Goal: Information Seeking & Learning: Learn about a topic

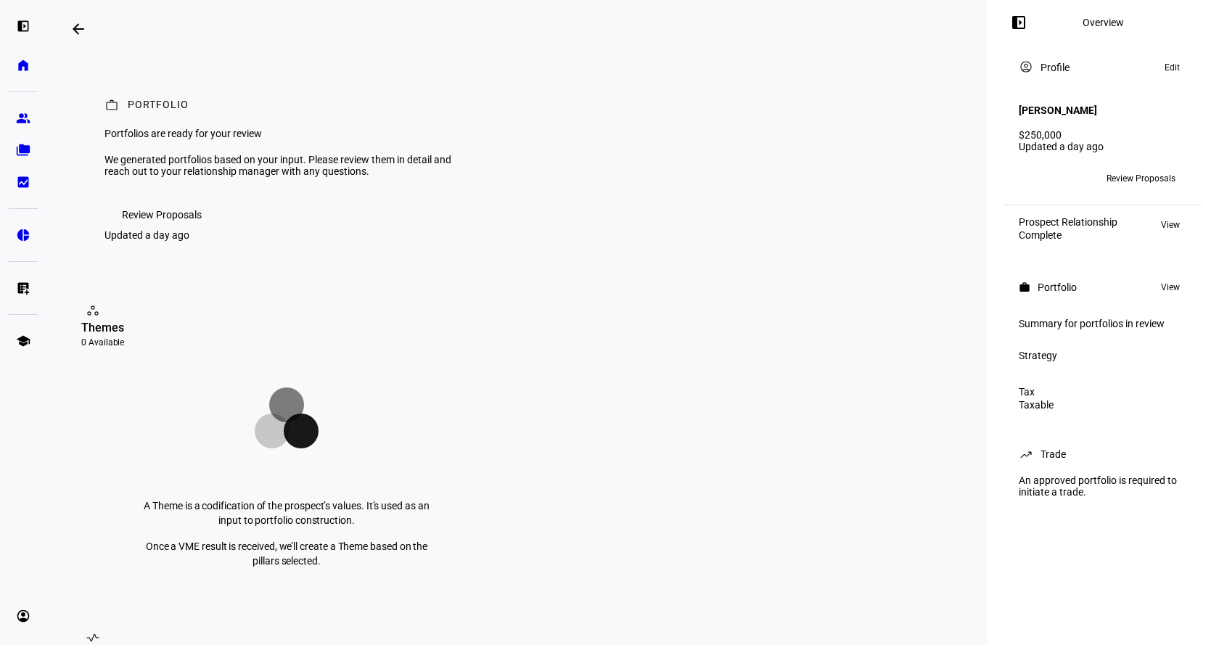
click at [1162, 167] on span "Review Proposals" at bounding box center [1141, 178] width 69 height 23
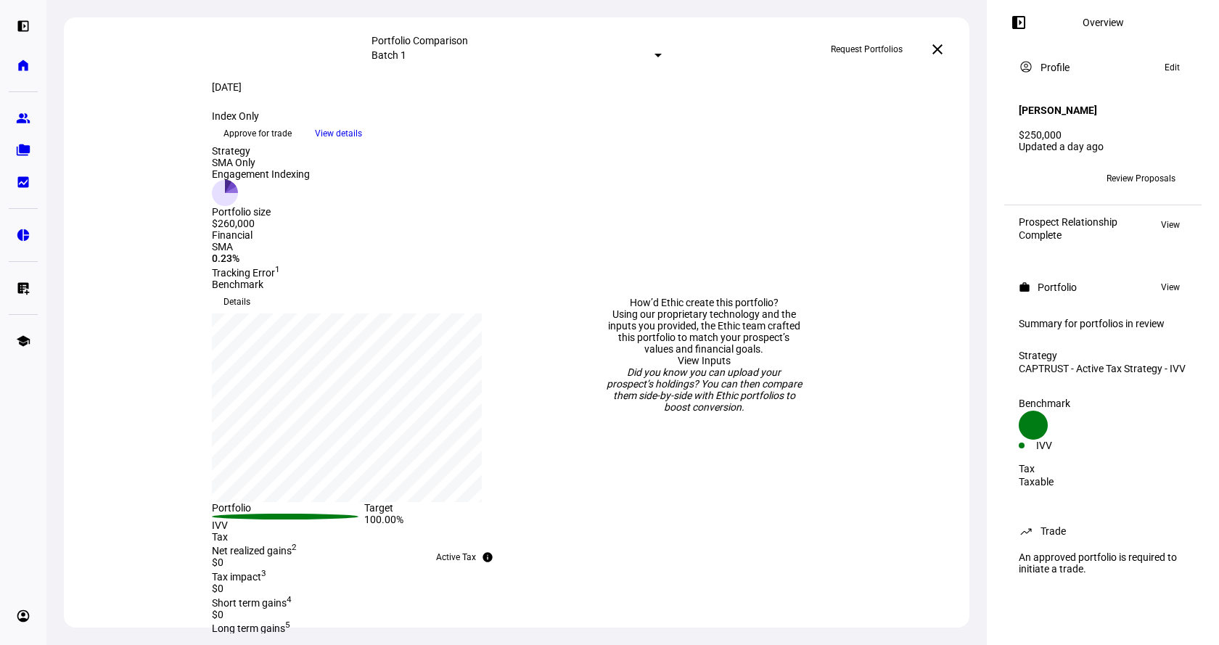
click at [528, 53] on div "Batch 1" at bounding box center [517, 54] width 290 height 17
click at [438, 187] on div at bounding box center [609, 322] width 1219 height 645
click at [362, 144] on span "View details" at bounding box center [338, 134] width 47 height 22
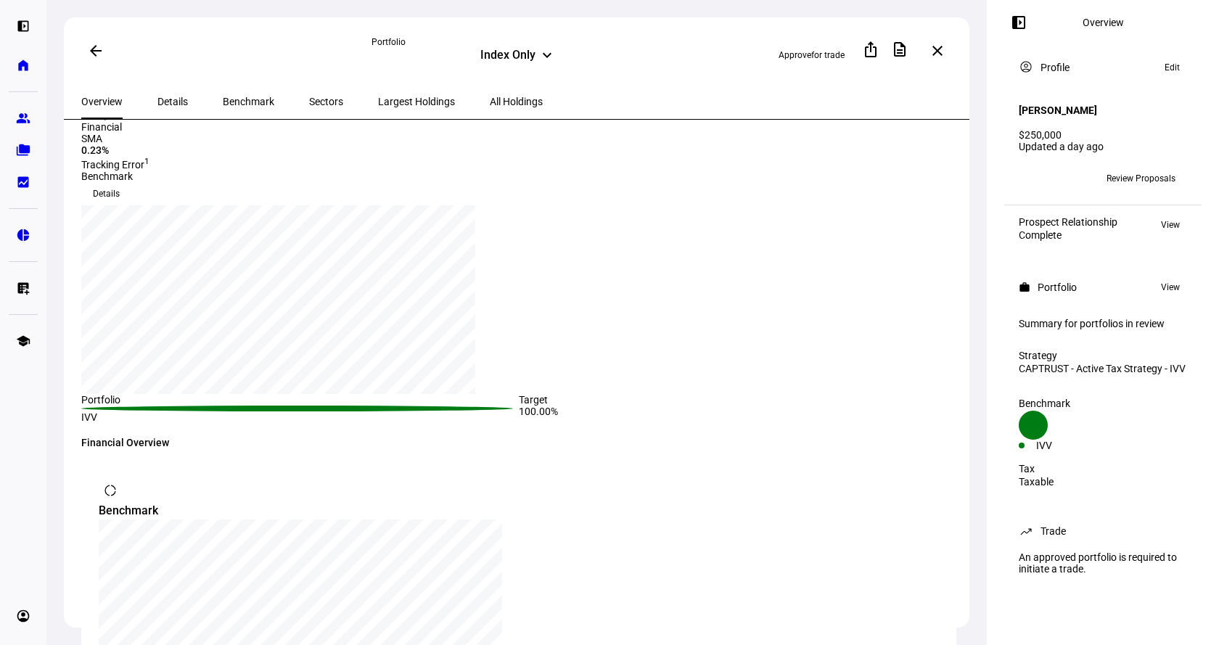
scroll to position [145, 0]
click at [518, 58] on div "Index Only" at bounding box center [507, 56] width 55 height 17
click at [530, 57] on div "Index Only" at bounding box center [507, 56] width 55 height 17
click at [1030, 30] on span at bounding box center [1018, 22] width 35 height 35
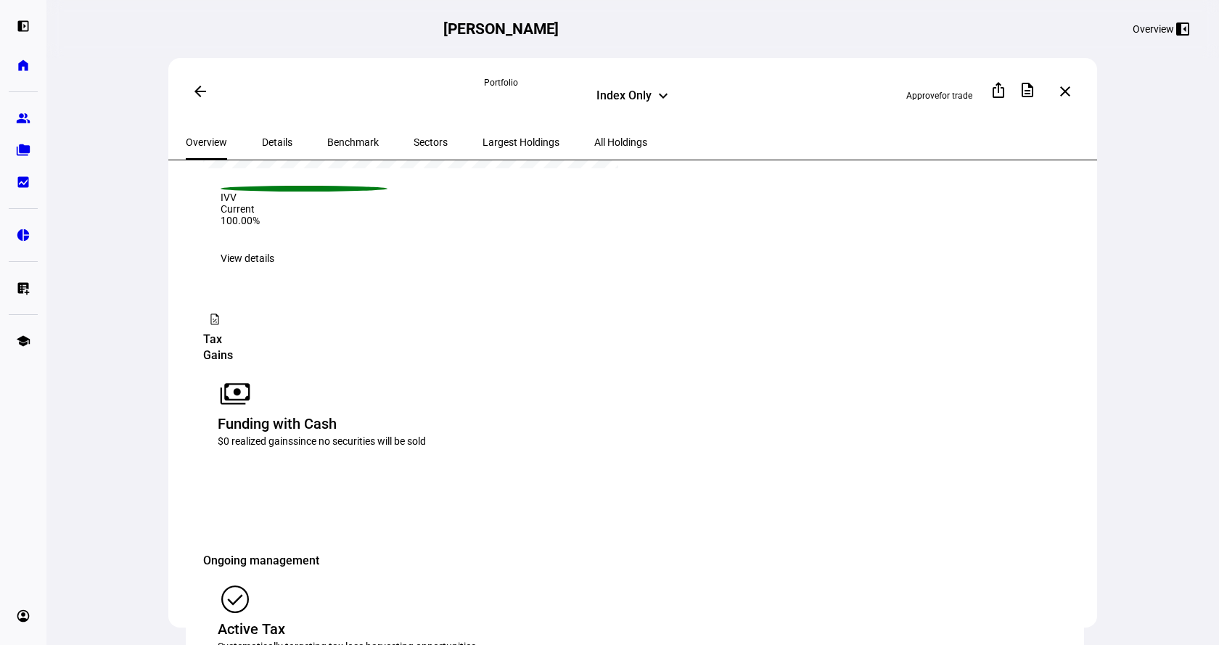
scroll to position [798, 0]
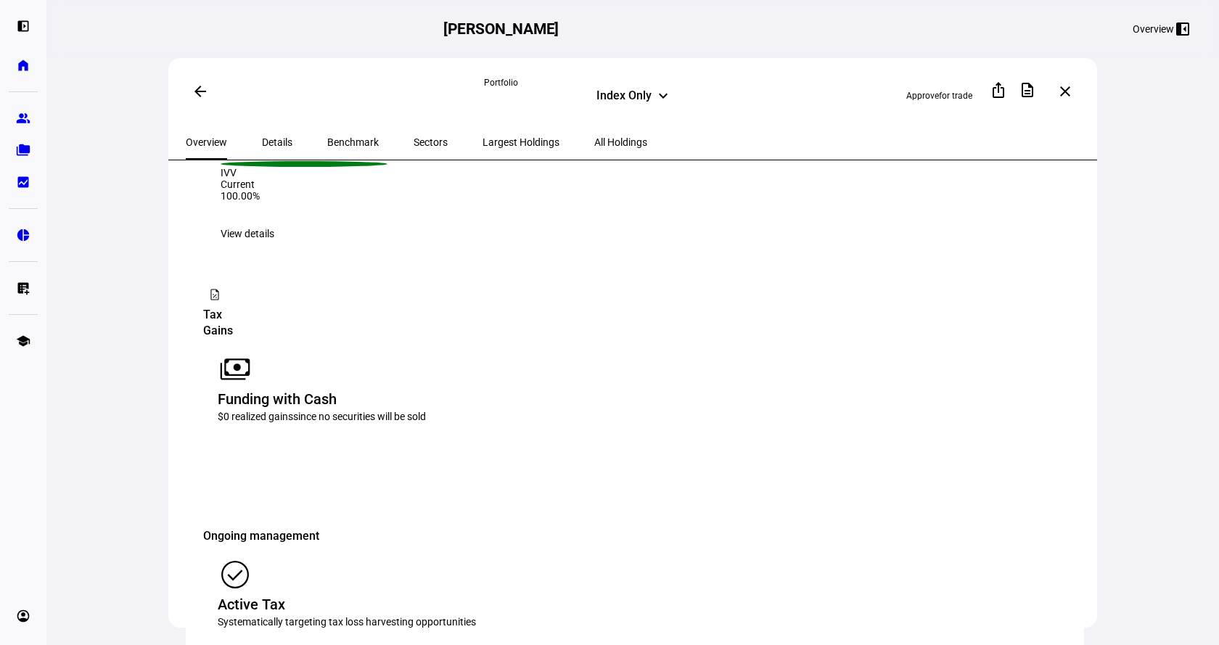
click at [620, 545] on div "Gains payments Funding with Cash $0 realized gains since no securities will be …" at bounding box center [634, 544] width 863 height 440
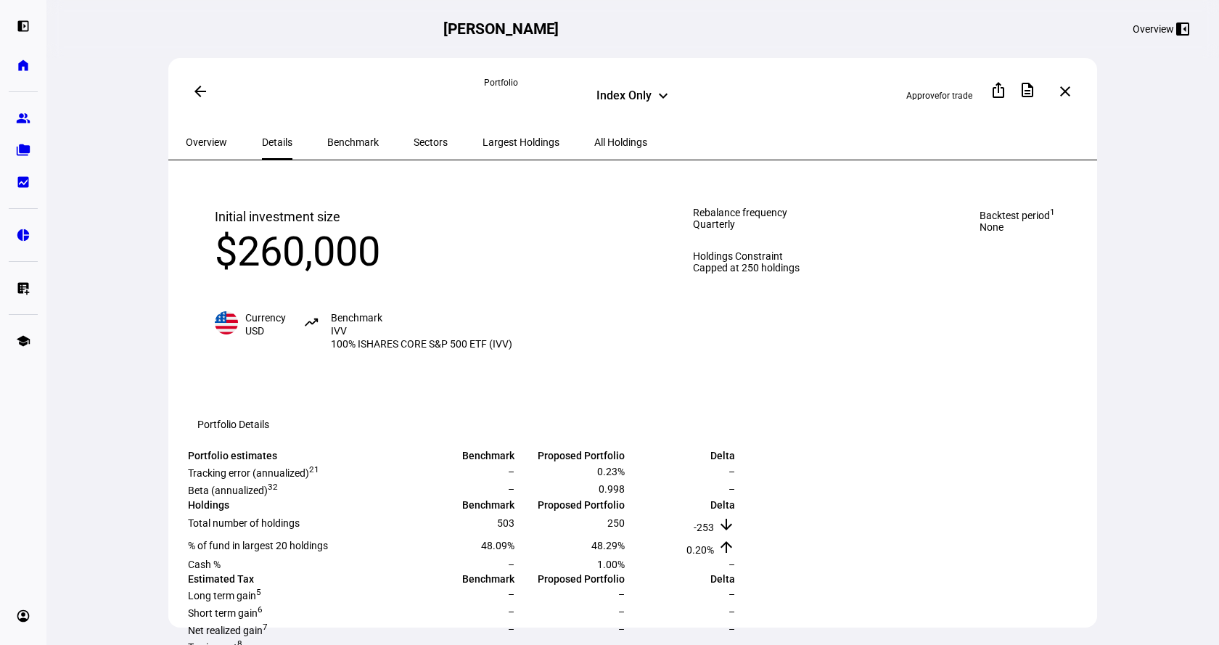
scroll to position [145, 0]
